Goal: Task Accomplishment & Management: Use online tool/utility

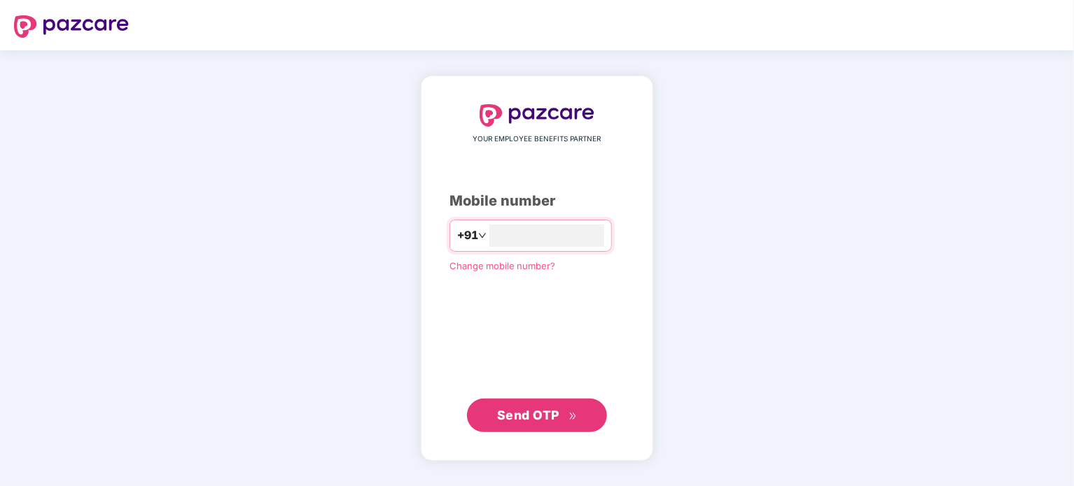
type input "**********"
click at [538, 411] on span "Send OTP" at bounding box center [528, 415] width 62 height 15
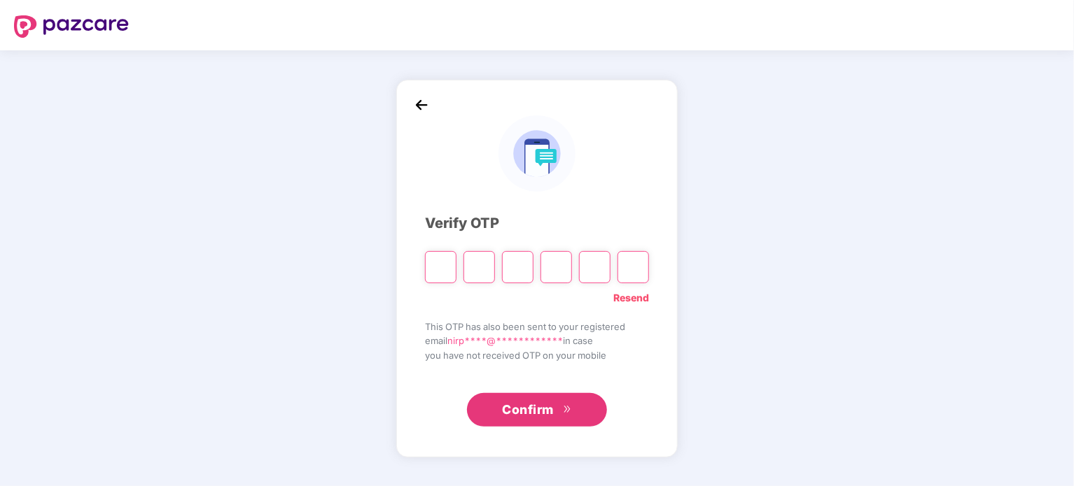
type input "*"
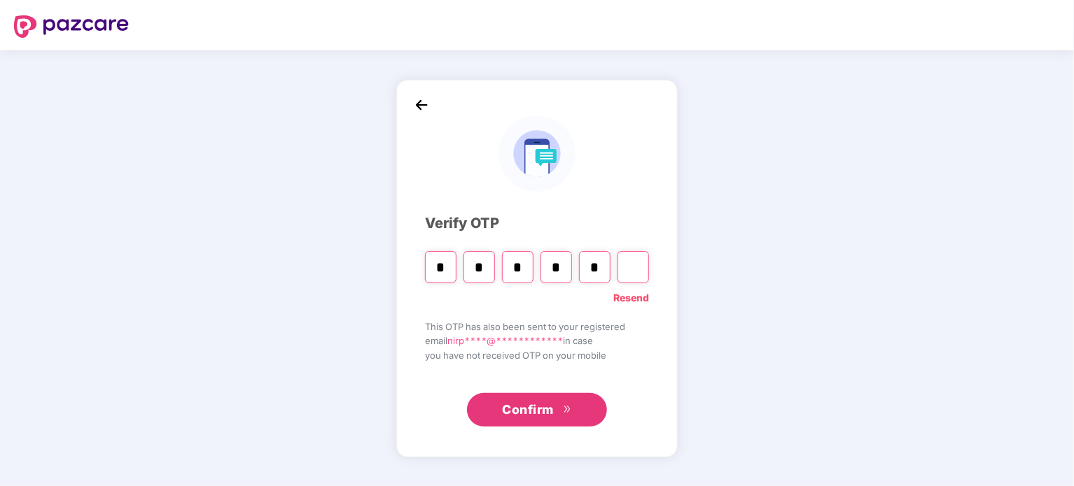
type input "*"
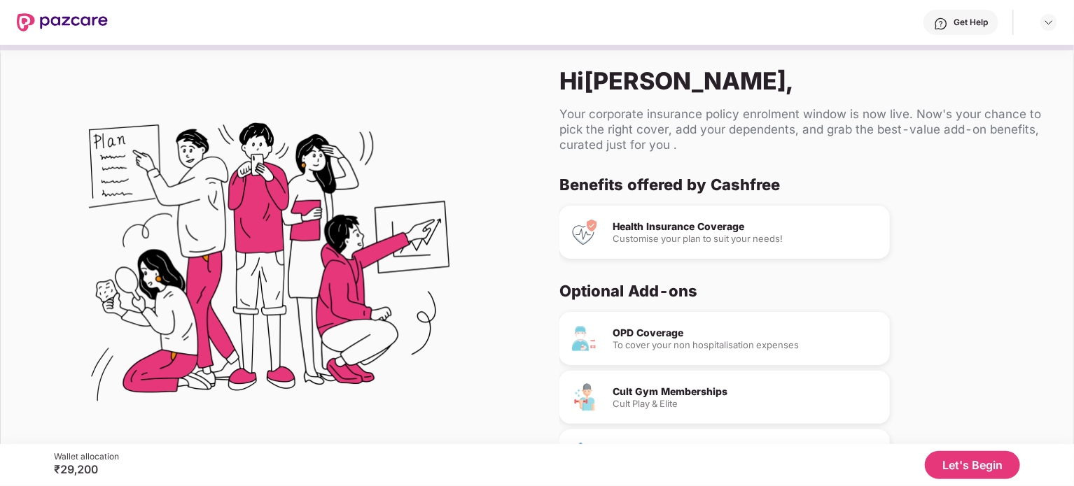
scroll to position [45, 0]
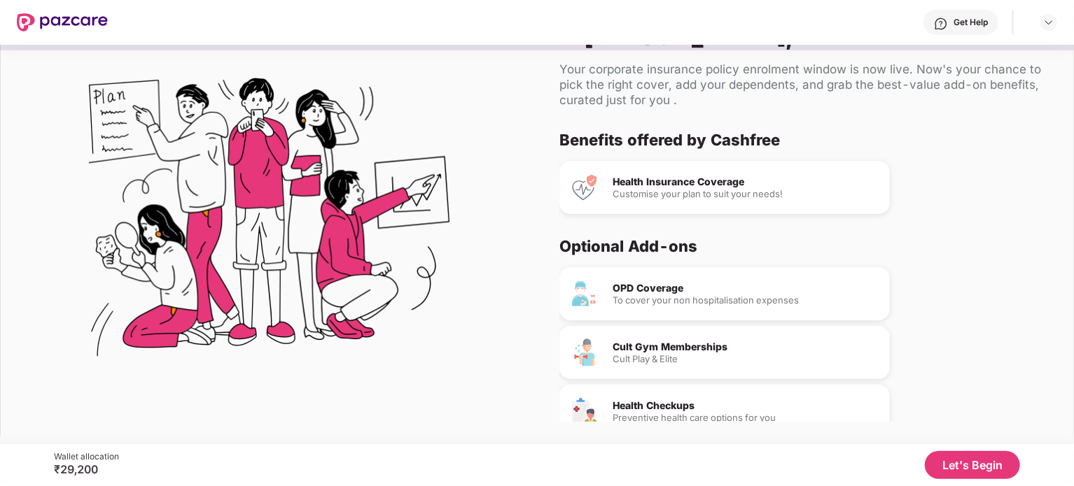
click at [966, 463] on button "Let's Begin" at bounding box center [972, 465] width 95 height 28
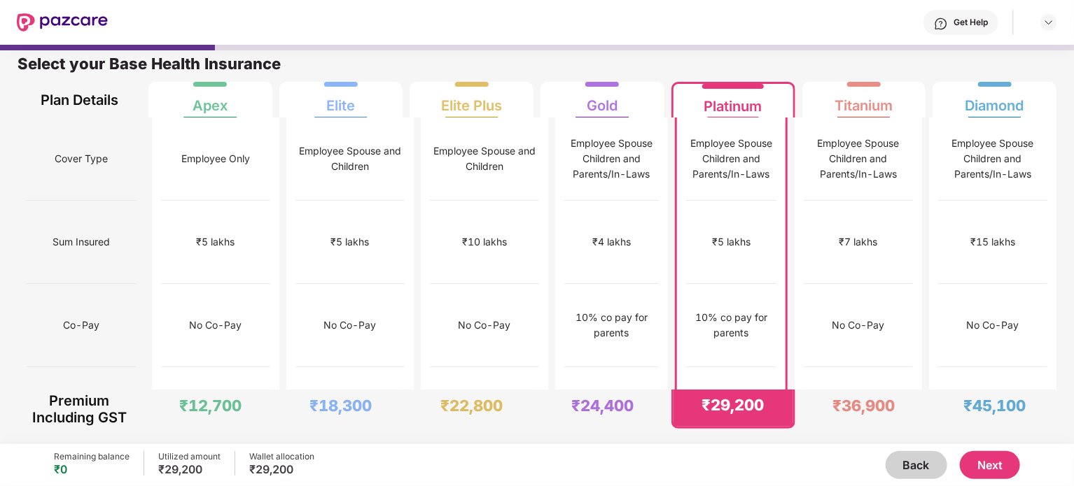
scroll to position [7, 0]
